Goal: Answer question/provide support

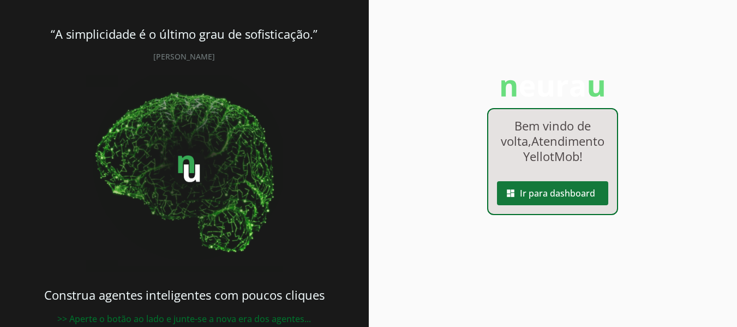
click at [562, 195] on span at bounding box center [552, 193] width 111 height 26
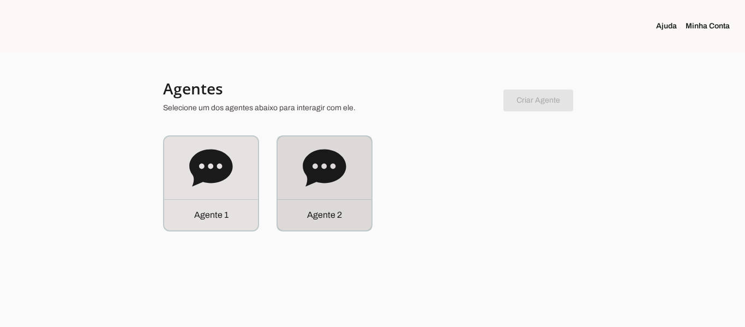
click at [322, 173] on icon at bounding box center [324, 167] width 43 height 37
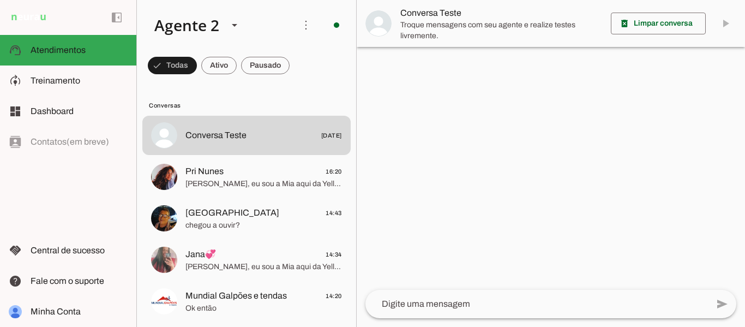
click at [475, 211] on div at bounding box center [551, 163] width 388 height 327
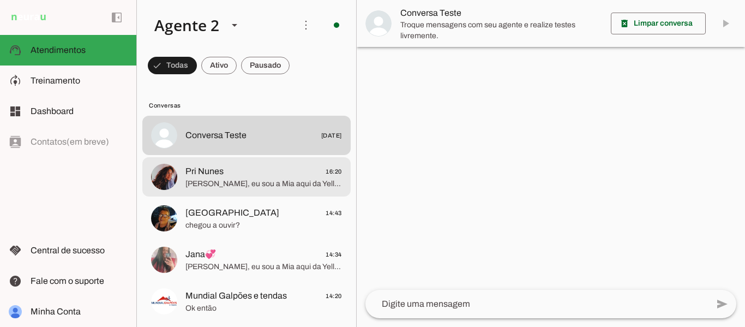
click at [195, 181] on span "Ooi, eu sou a Mia aqui da YellotMob, como posso te ajudar hoje? 😊" at bounding box center [263, 183] width 157 height 11
